Goal: Task Accomplishment & Management: Manage account settings

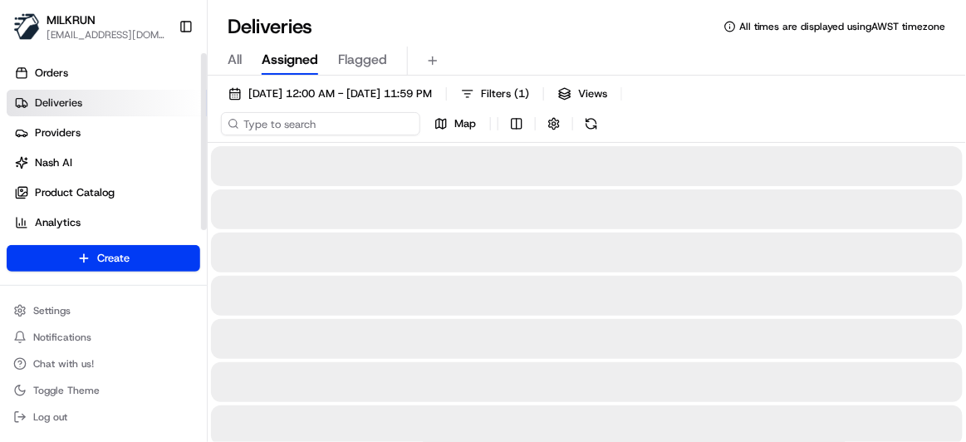
click at [332, 119] on input at bounding box center [320, 123] width 199 height 23
paste input "[PERSON_NAME][EMAIL_ADDRESS][DOMAIN_NAME]"
type input "[PERSON_NAME][EMAIL_ADDRESS][DOMAIN_NAME]"
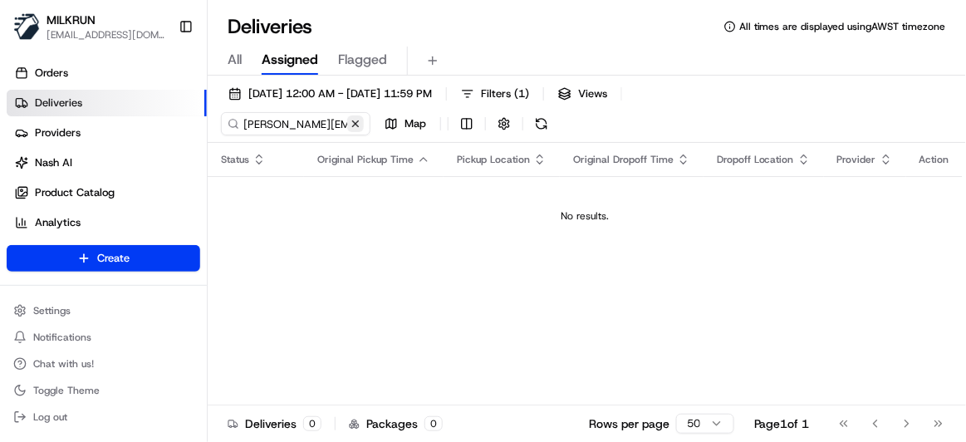
click at [411, 124] on div "[PERSON_NAME][EMAIL_ADDRESS][DOMAIN_NAME] Map" at bounding box center [387, 123] width 332 height 23
